Goal: Transaction & Acquisition: Purchase product/service

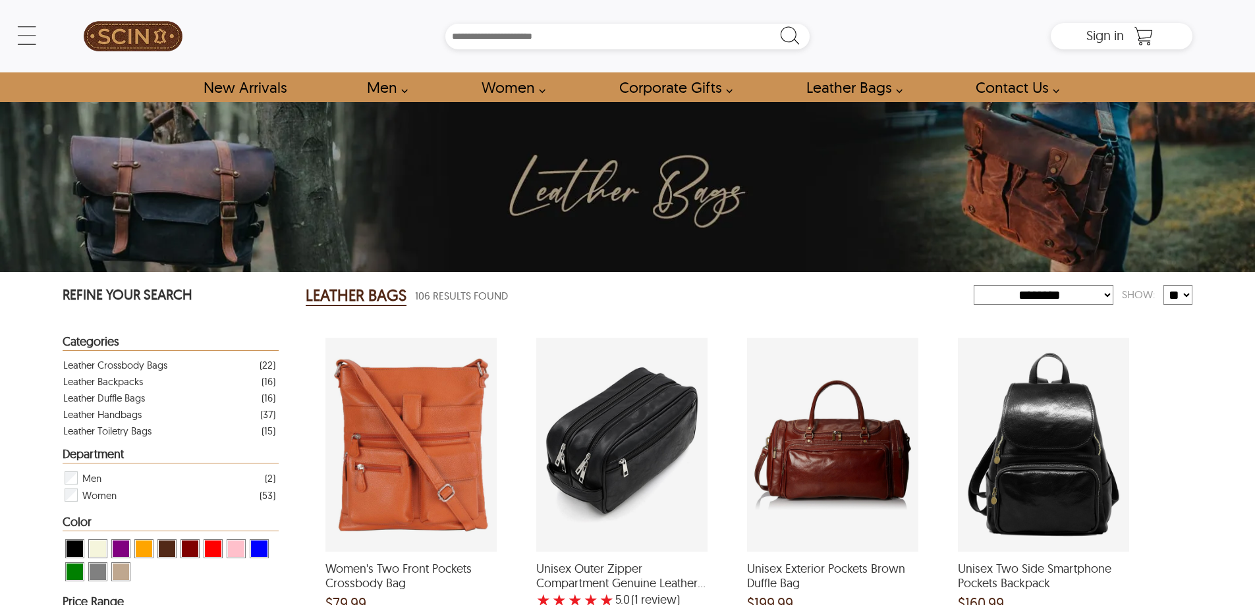
select select "********"
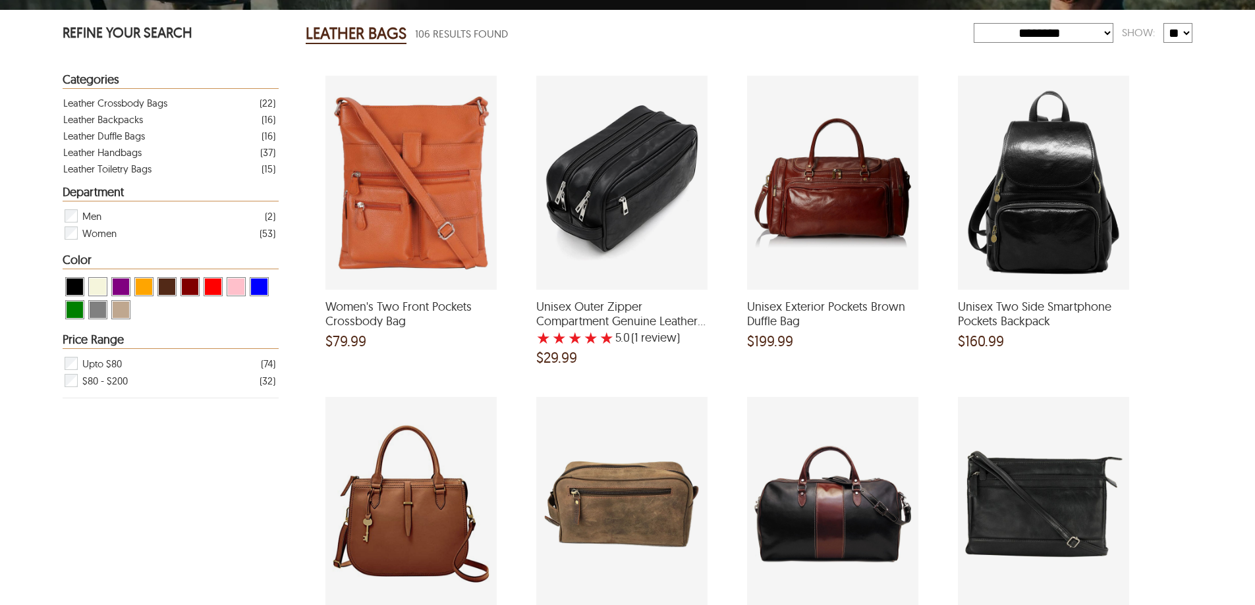
drag, startPoint x: 0, startPoint y: 0, endPoint x: 442, endPoint y: 176, distance: 475.7
click at [442, 176] on div "Women's Two Front Pockets Crossbody Bag and a price of $79.99" at bounding box center [410, 183] width 171 height 214
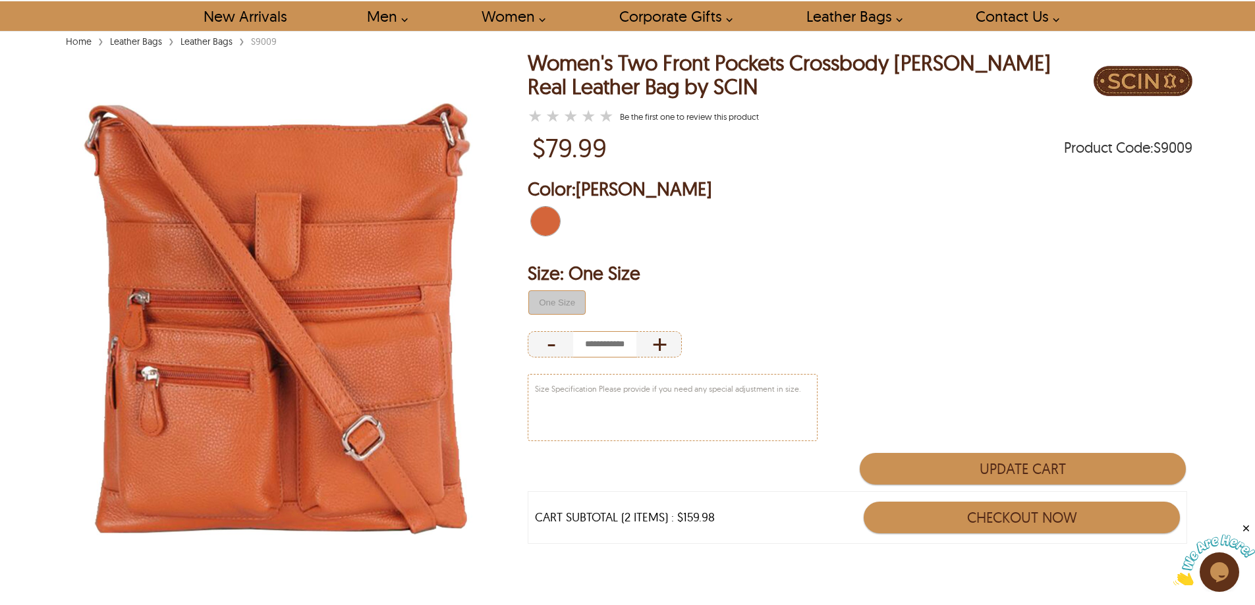
scroll to position [66, 0]
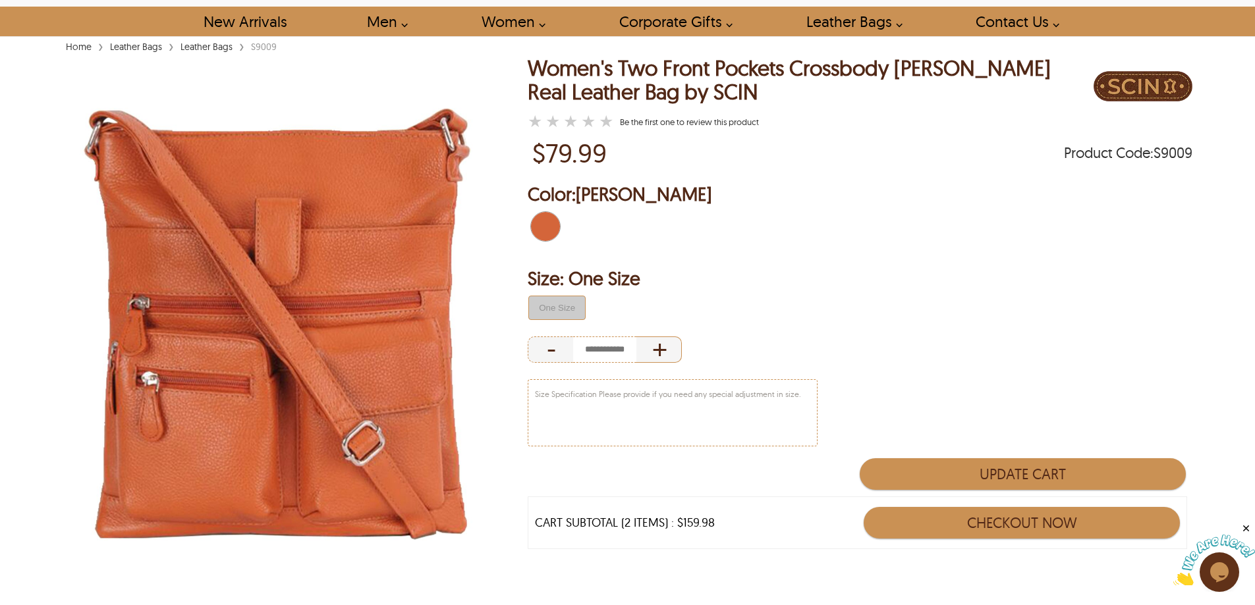
click at [671, 354] on div "+" at bounding box center [658, 350] width 45 height 26
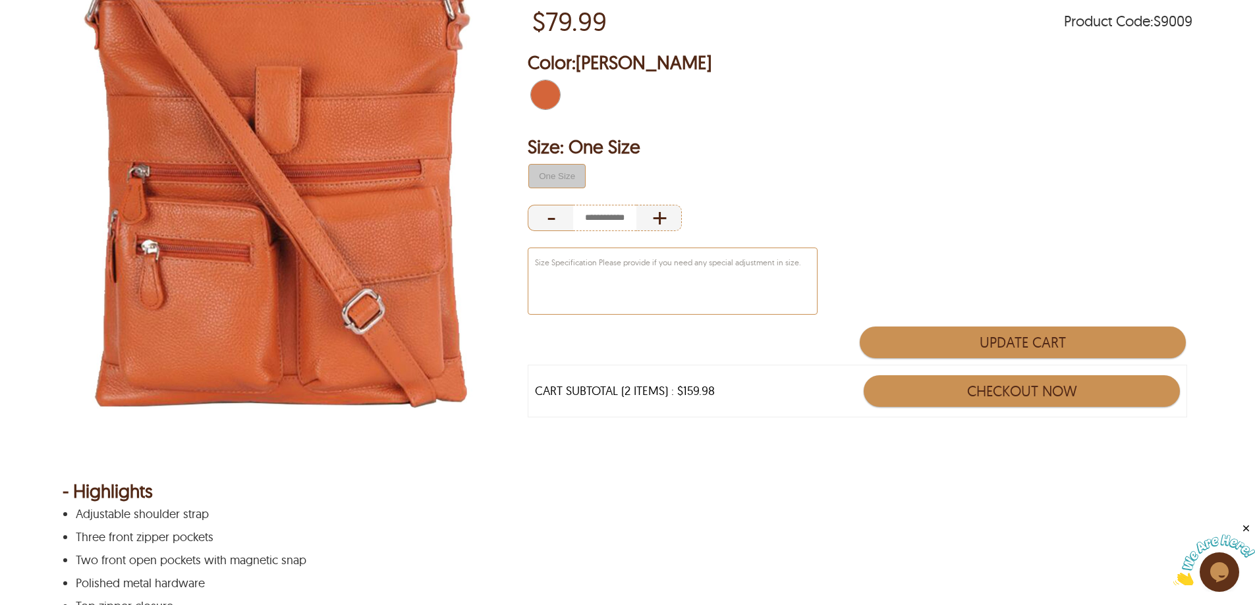
drag, startPoint x: 546, startPoint y: 208, endPoint x: 711, endPoint y: 254, distance: 171.2
click at [548, 209] on div "-" at bounding box center [550, 218] width 45 height 26
type input "*"
click at [1037, 395] on button "Checkout Now" at bounding box center [1022, 391] width 316 height 32
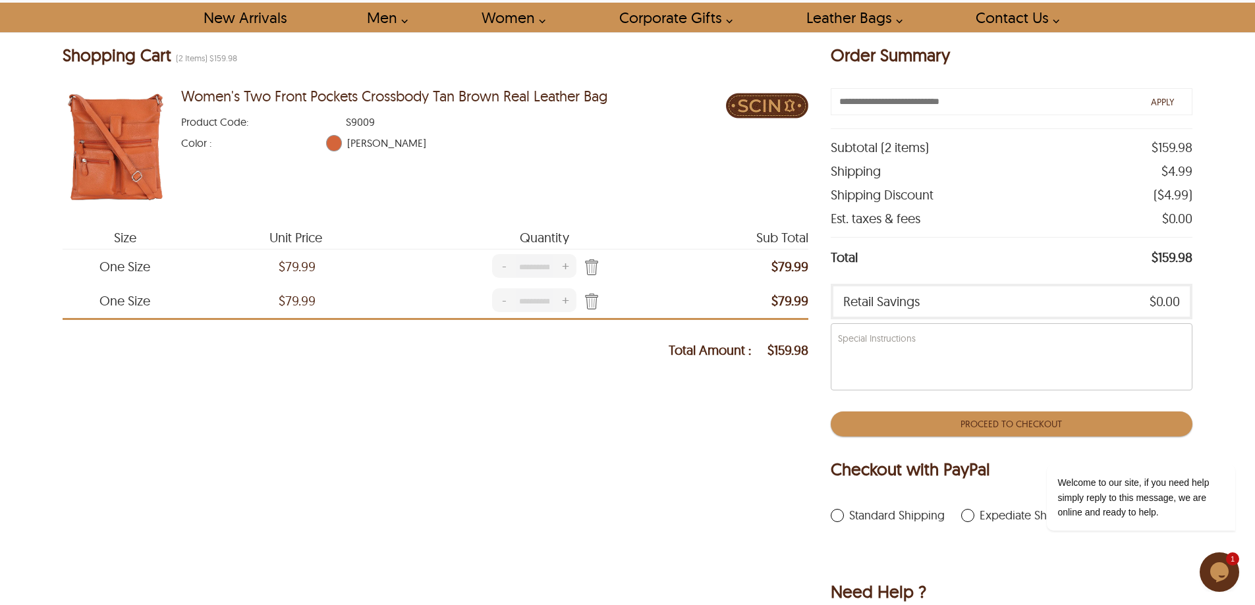
scroll to position [66, 0]
